Goal: Contribute content

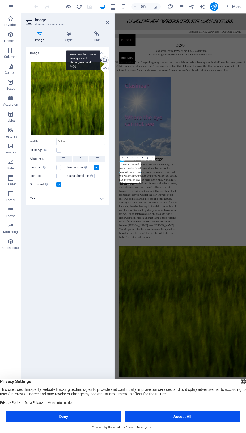
click at [107, 60] on div "Select files from the file manager, stock photos, or upload file(s)" at bounding box center [104, 60] width 8 height 8
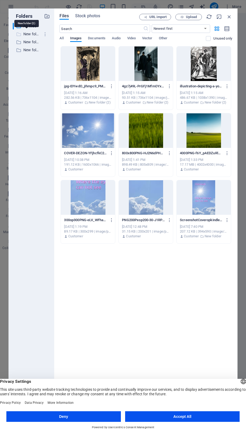
click at [34, 35] on p "New folder (2)" at bounding box center [31, 34] width 17 height 6
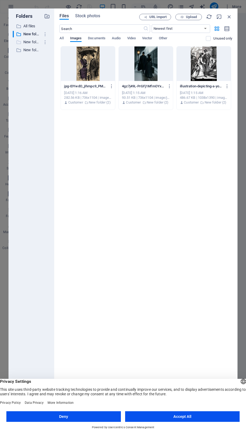
click at [33, 43] on p "New folder (1)" at bounding box center [31, 42] width 17 height 6
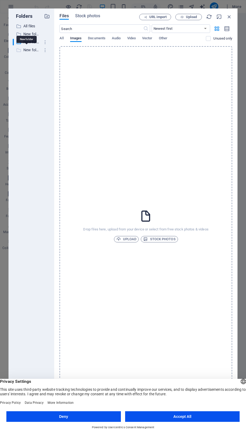
click at [33, 51] on p "New folder" at bounding box center [31, 50] width 17 height 6
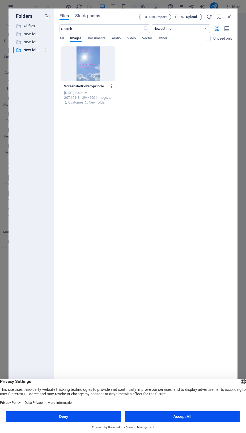
click at [191, 16] on span "Upload" at bounding box center [191, 16] width 11 height 3
click at [27, 28] on p "All files" at bounding box center [31, 26] width 17 height 6
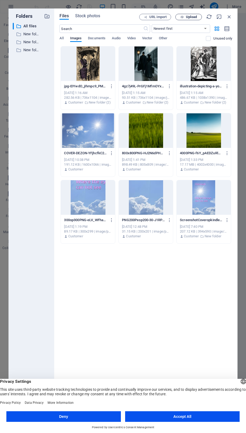
click at [188, 17] on span "Upload" at bounding box center [191, 16] width 11 height 3
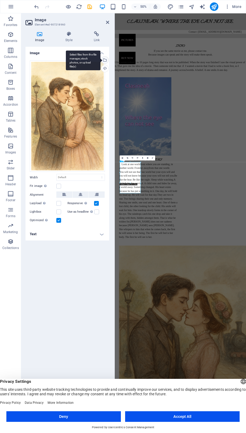
click at [106, 60] on div "Select files from the file manager, stock photos, or upload file(s)" at bounding box center [104, 60] width 8 height 8
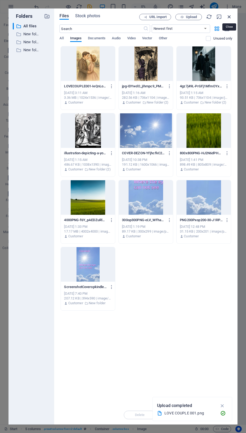
drag, startPoint x: 228, startPoint y: 18, endPoint x: 145, endPoint y: 26, distance: 83.2
click at [228, 18] on icon "button" at bounding box center [229, 17] width 6 height 6
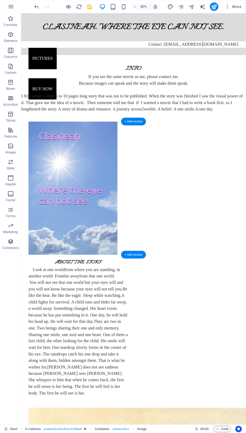
click at [146, 311] on div "Look at one world from where you are standing, in another world. From far away …" at bounding box center [88, 387] width 117 height 153
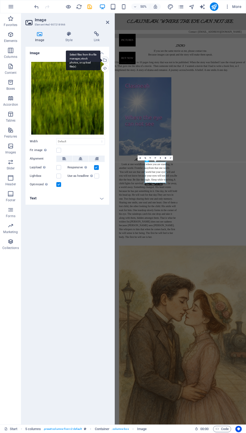
click at [107, 59] on div "Select files from the file manager, stock photos, or upload file(s)" at bounding box center [104, 60] width 8 height 8
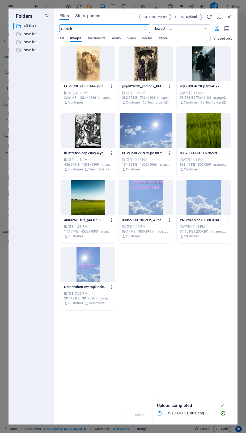
click at [95, 63] on div at bounding box center [88, 63] width 54 height 34
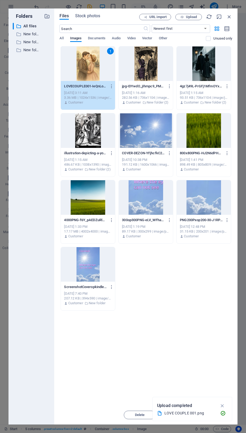
click at [77, 55] on div "1" at bounding box center [88, 63] width 54 height 34
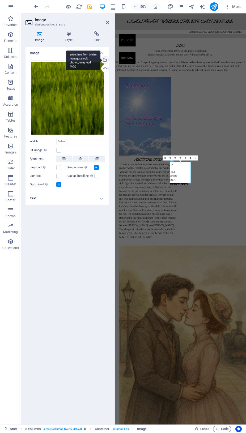
click at [100, 59] on div "Select files from the file manager, stock photos, or upload file(s)" at bounding box center [83, 60] width 34 height 20
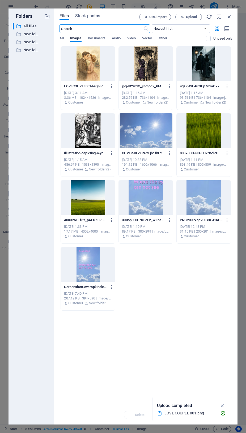
click at [88, 61] on div at bounding box center [88, 63] width 54 height 34
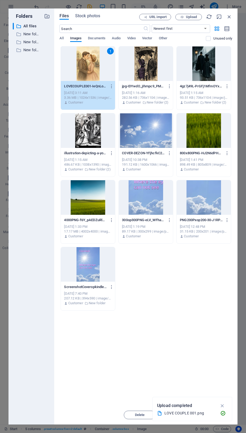
click at [88, 61] on div "1" at bounding box center [88, 63] width 54 height 34
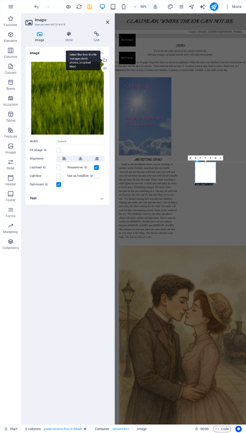
click at [106, 58] on div "Select files from the file manager, stock photos, or upload file(s)" at bounding box center [104, 60] width 8 height 8
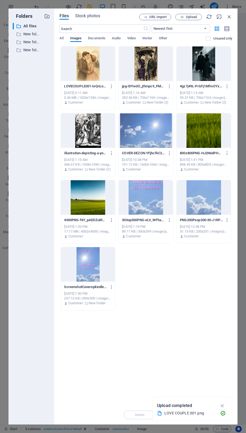
click at [92, 61] on div at bounding box center [88, 63] width 54 height 34
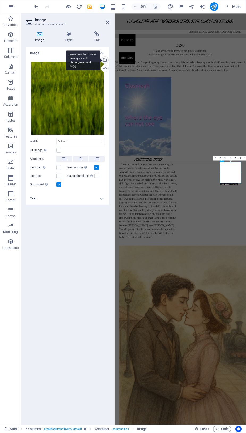
click at [106, 61] on div "Select files from the file manager, stock photos, or upload file(s)" at bounding box center [104, 60] width 8 height 8
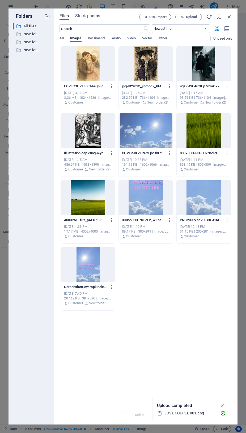
click at [106, 61] on div at bounding box center [88, 63] width 54 height 34
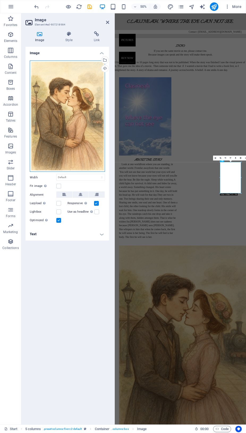
click at [78, 96] on div "Drag files here, click to choose files or select files from Files or our free s…" at bounding box center [67, 115] width 75 height 111
click at [106, 21] on h2 "Image" at bounding box center [72, 20] width 74 height 5
drag, startPoint x: 107, startPoint y: 22, endPoint x: 101, endPoint y: 10, distance: 13.3
click at [107, 22] on icon at bounding box center [107, 22] width 3 height 4
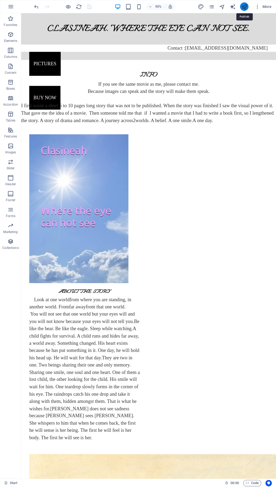
click at [243, 8] on icon "publish" at bounding box center [244, 7] width 6 height 6
